Goal: Information Seeking & Learning: Learn about a topic

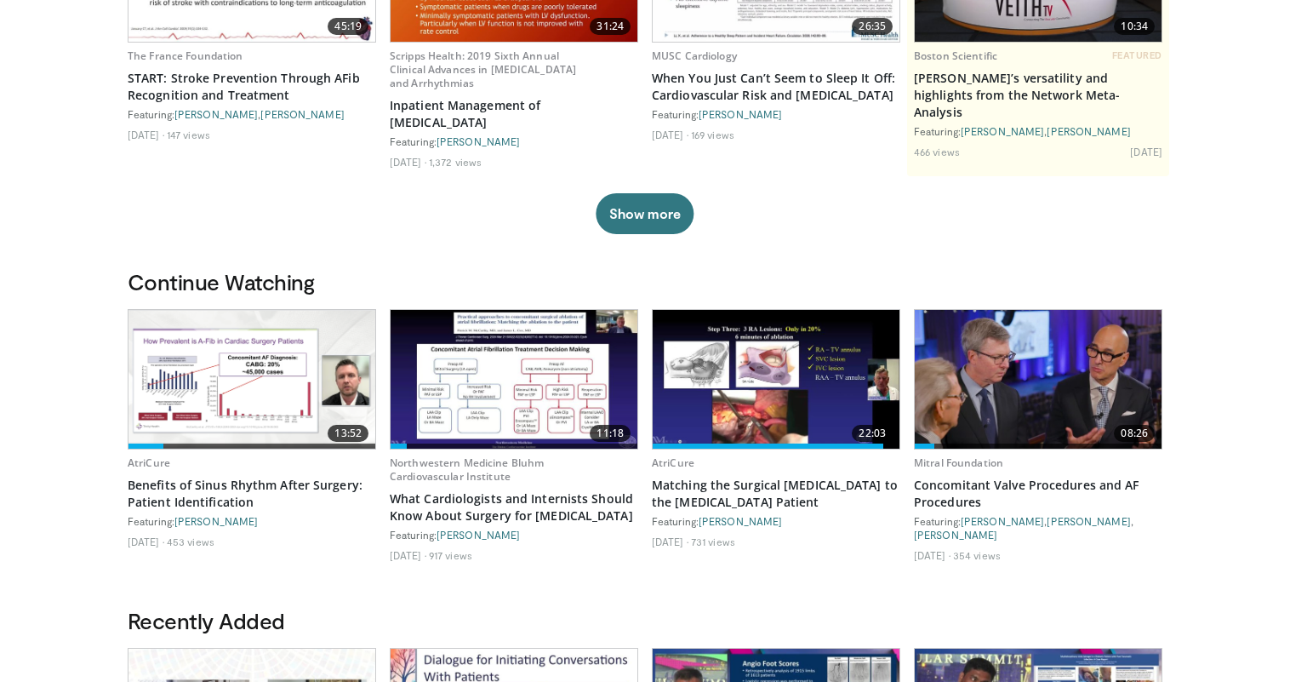
scroll to position [292, 0]
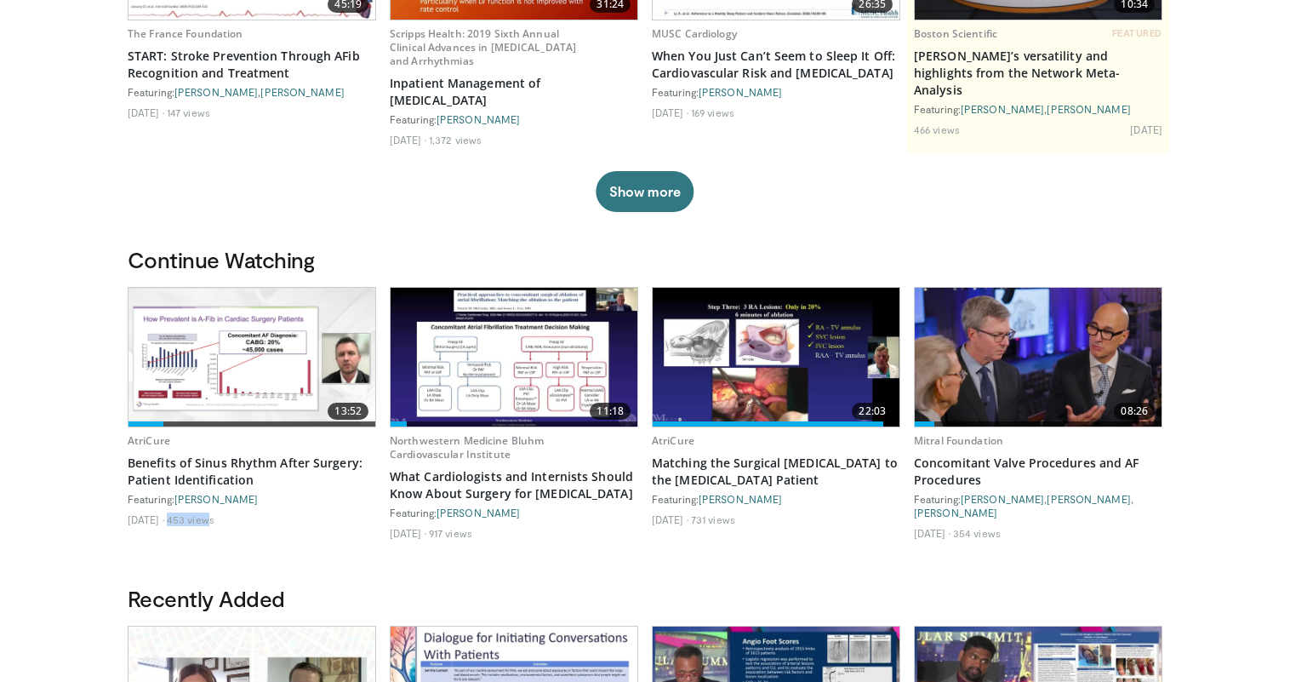
drag, startPoint x: 195, startPoint y: 522, endPoint x: 232, endPoint y: 522, distance: 37.5
click at [214, 522] on li "453 views" at bounding box center [191, 519] width 48 height 14
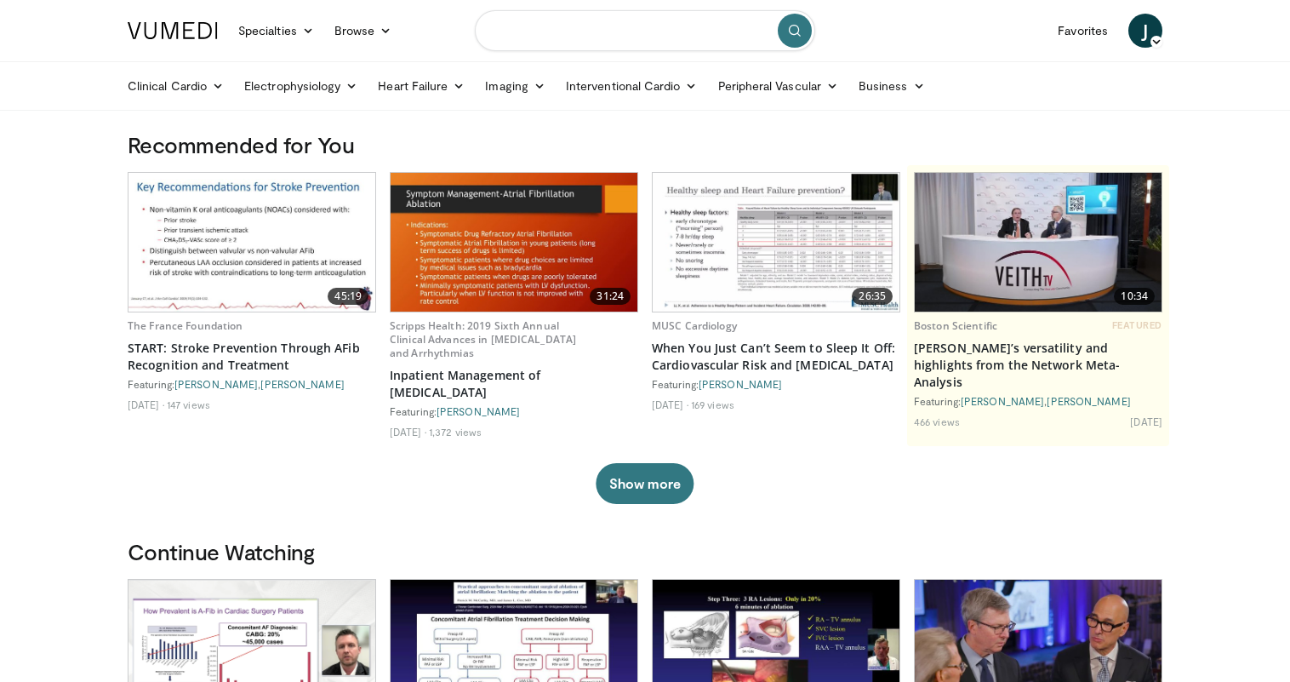
click at [624, 18] on input "Search topics, interventions" at bounding box center [645, 30] width 340 height 41
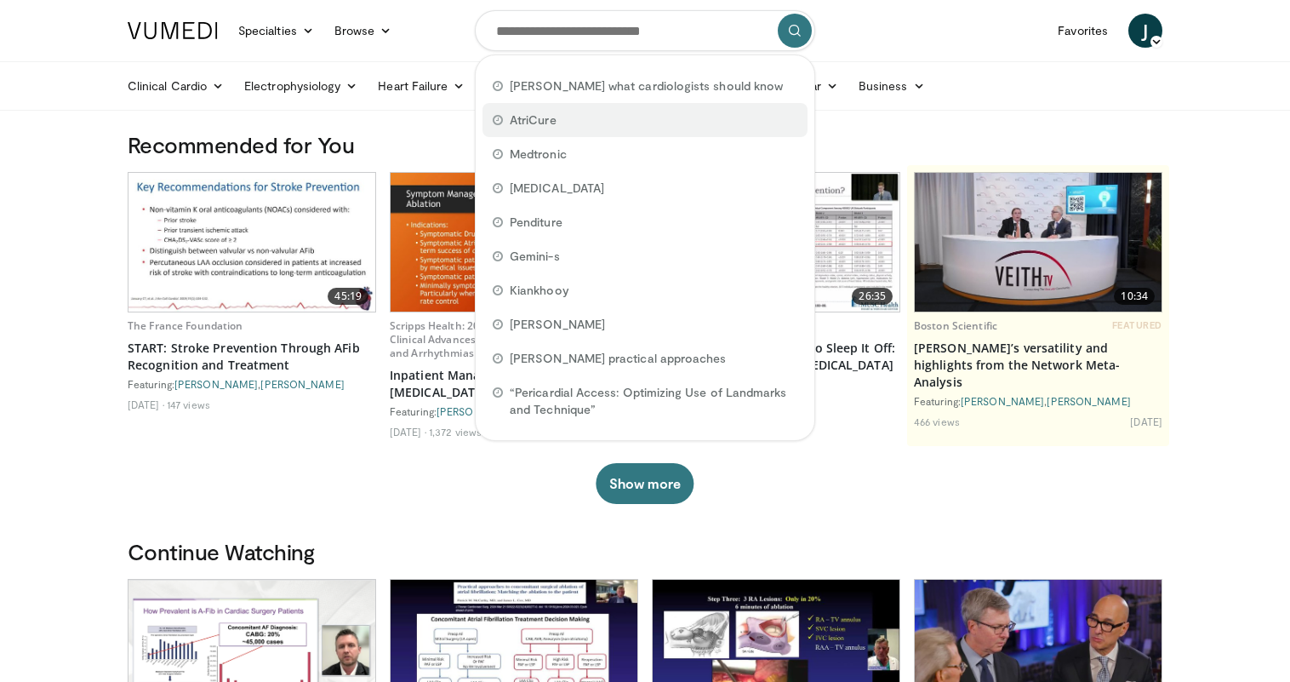
click at [581, 118] on div "AtriCure" at bounding box center [645, 120] width 325 height 34
type input "********"
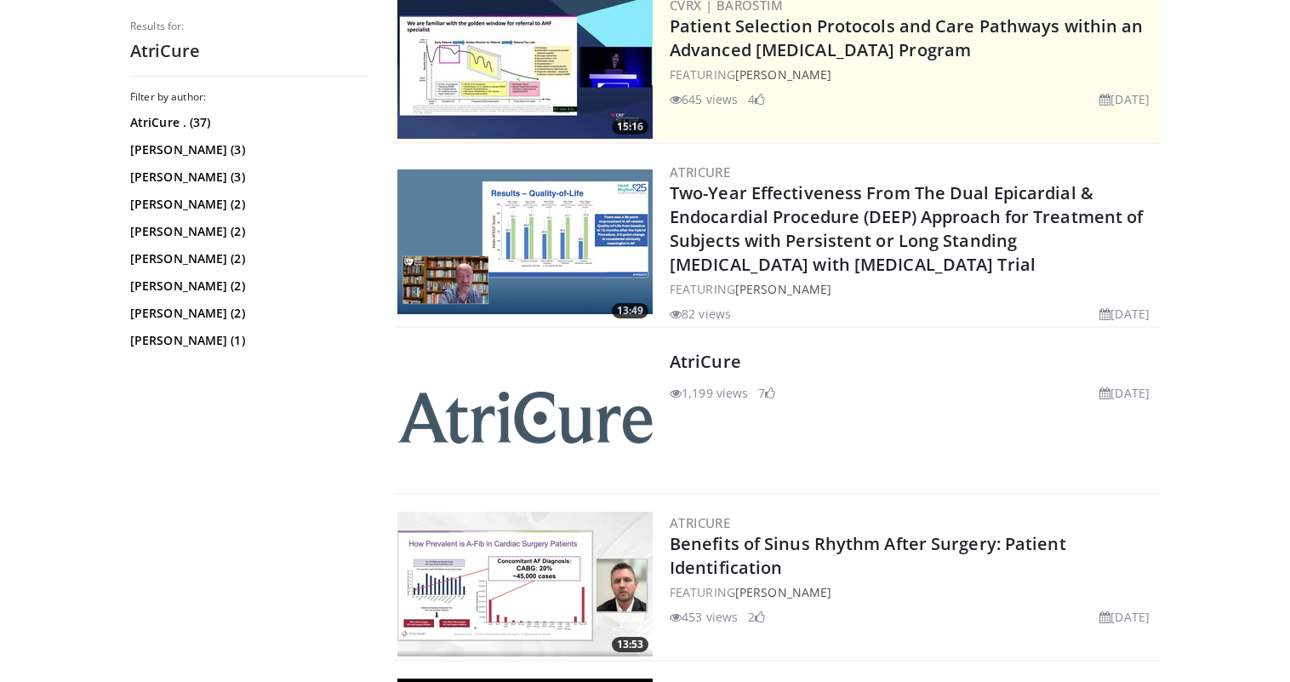
scroll to position [354, 0]
